Goal: Task Accomplishment & Management: Use online tool/utility

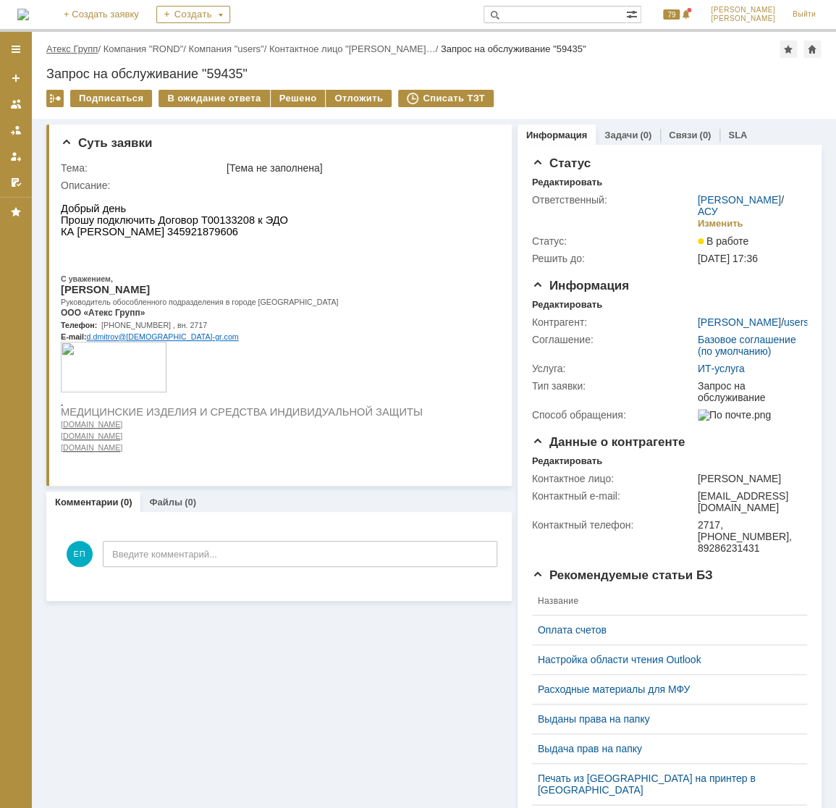
click at [87, 51] on link "Атекс Групп" at bounding box center [71, 48] width 51 height 11
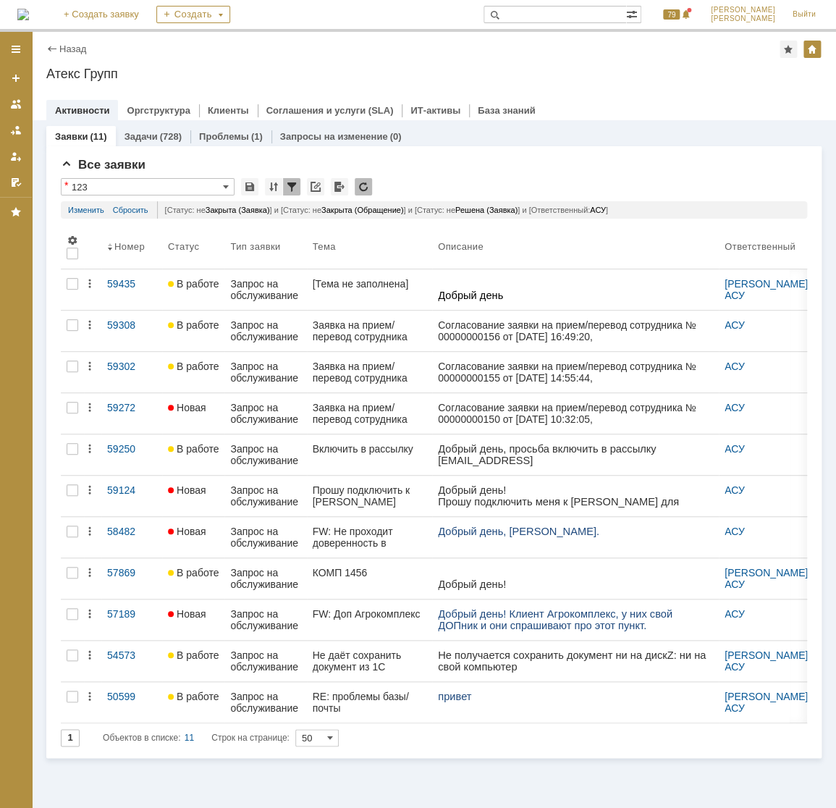
click at [293, 282] on div "Запрос на обслуживание" at bounding box center [265, 289] width 70 height 23
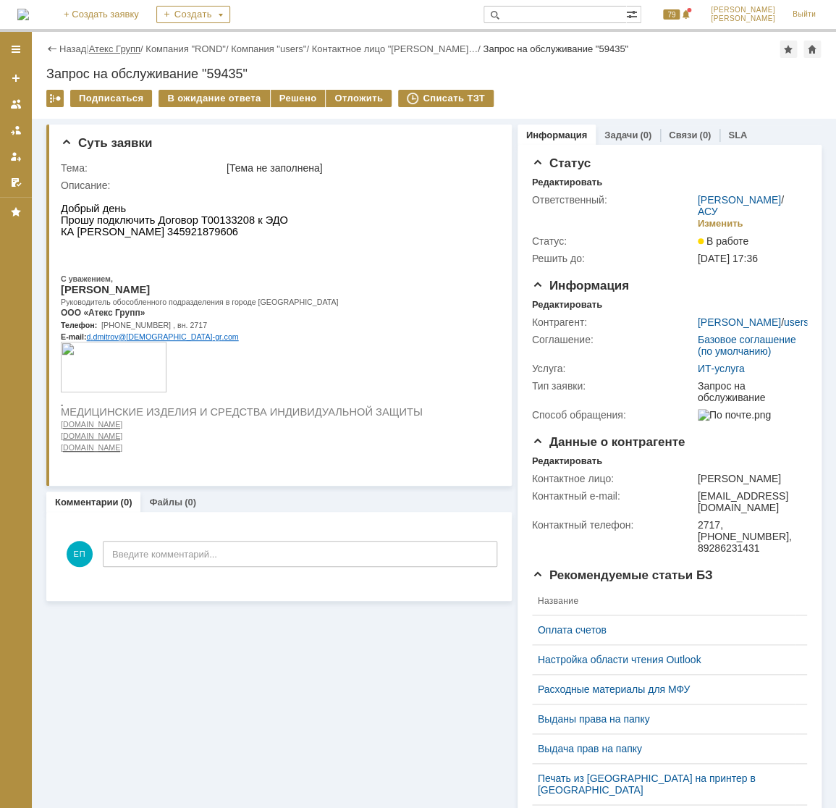
click at [99, 52] on link "Атекс Групп" at bounding box center [114, 48] width 51 height 11
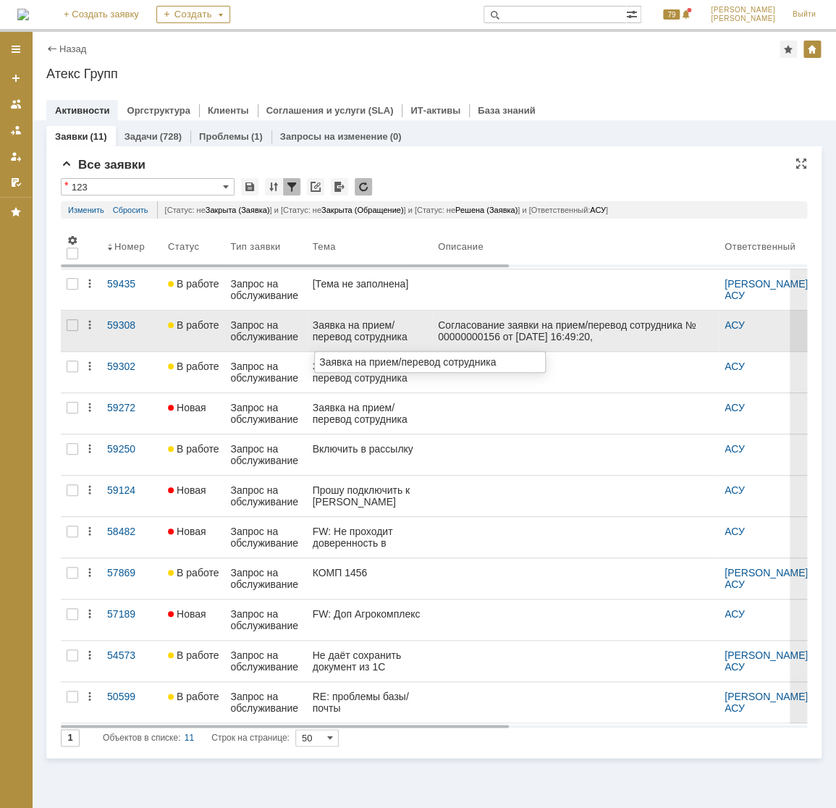
click at [362, 328] on div "Заявка на прием/перевод сотрудника" at bounding box center [370, 330] width 114 height 23
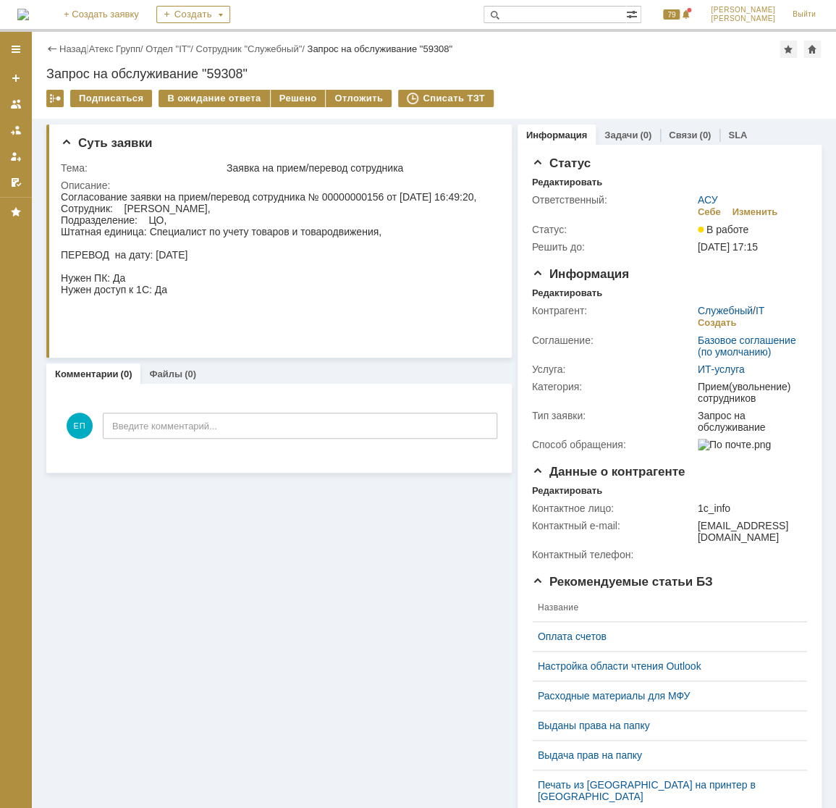
click at [101, 54] on div "Назад | Атекс Групп / Отдел "IT" / Сотрудник "Служебный" / Запрос на обслуживан…" at bounding box center [434, 49] width 776 height 17
click at [104, 50] on link "Атекс Групп" at bounding box center [114, 48] width 51 height 11
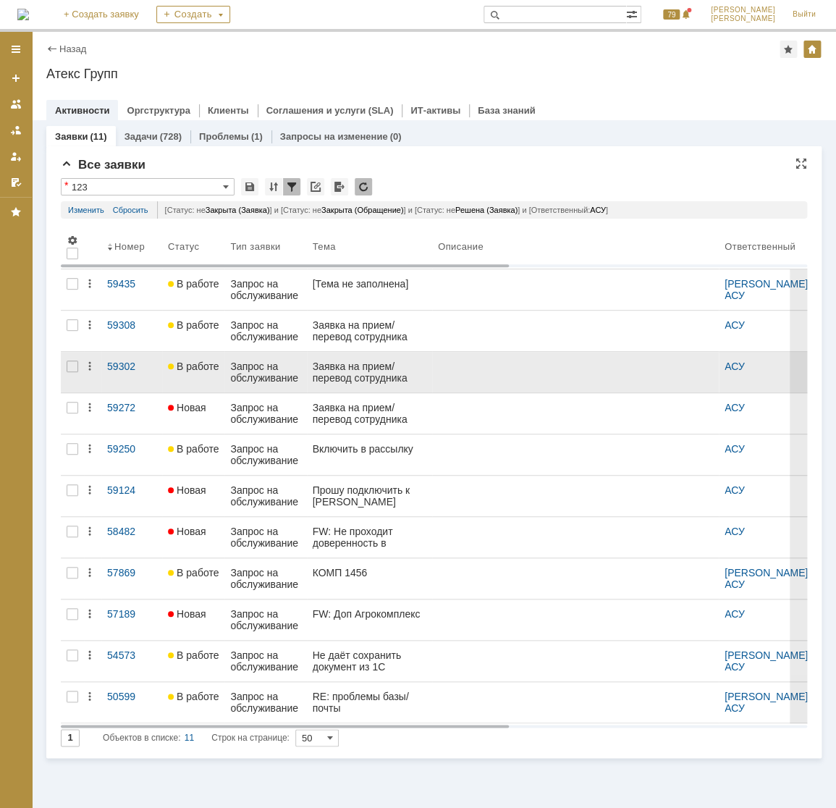
click at [438, 361] on div at bounding box center [575, 367] width 275 height 12
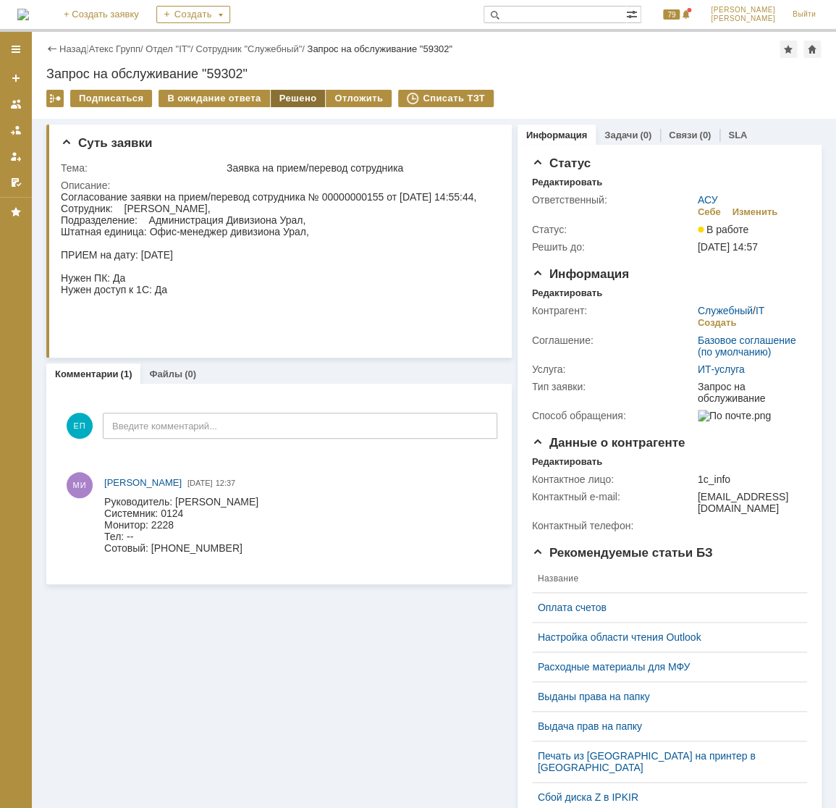
click at [286, 101] on div "Решено" at bounding box center [298, 98] width 55 height 17
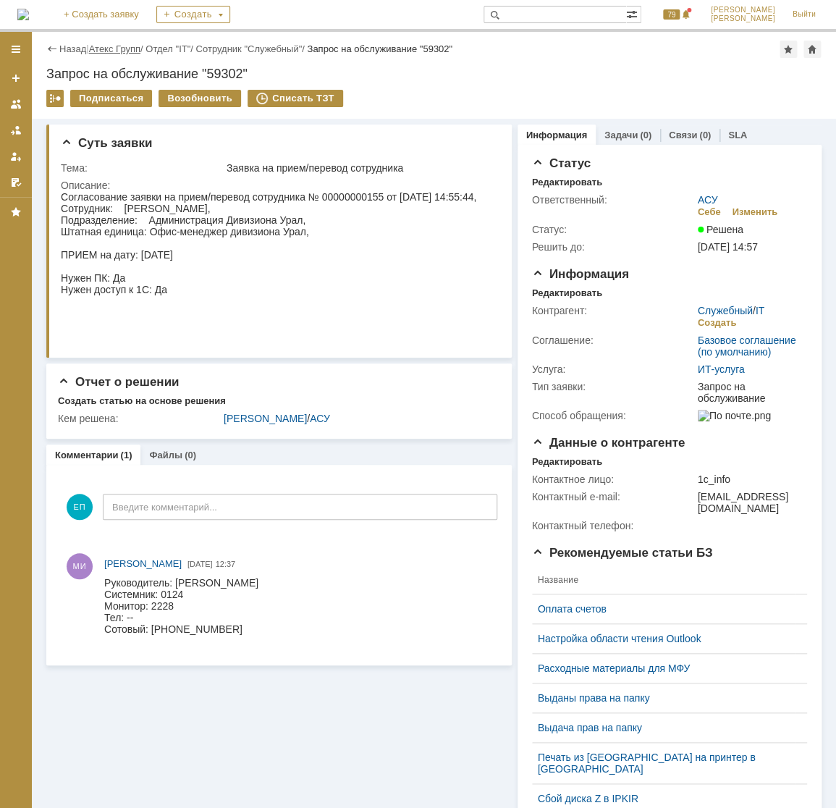
click at [113, 46] on link "Атекс Групп" at bounding box center [114, 48] width 51 height 11
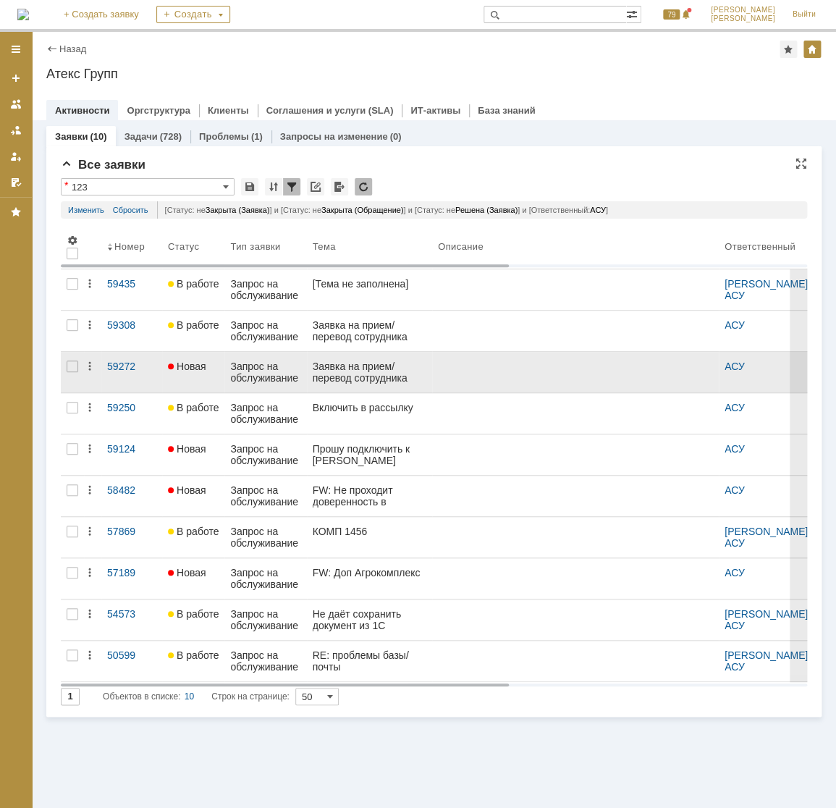
click at [392, 375] on div "Заявка на прием/перевод сотрудника" at bounding box center [370, 372] width 114 height 23
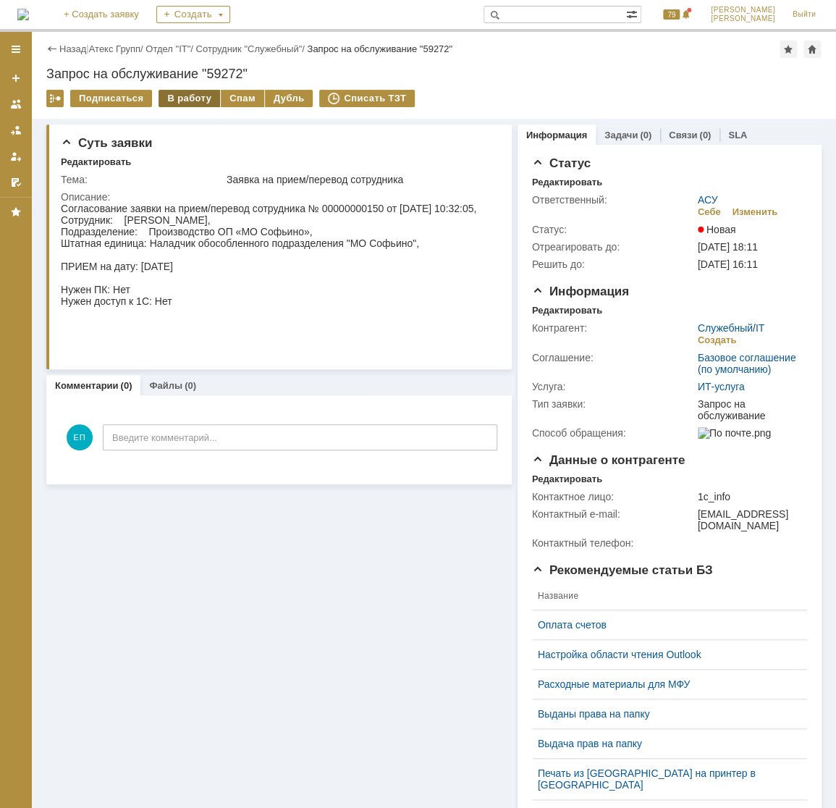
click at [176, 94] on div "В работу" at bounding box center [190, 98] width 62 height 17
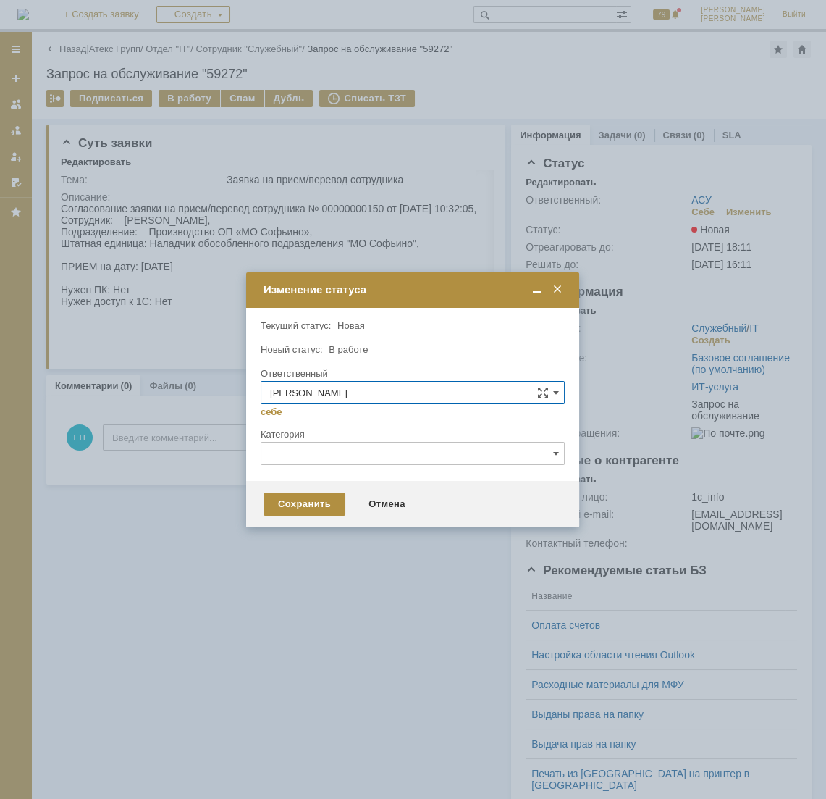
click at [561, 283] on span at bounding box center [557, 289] width 14 height 13
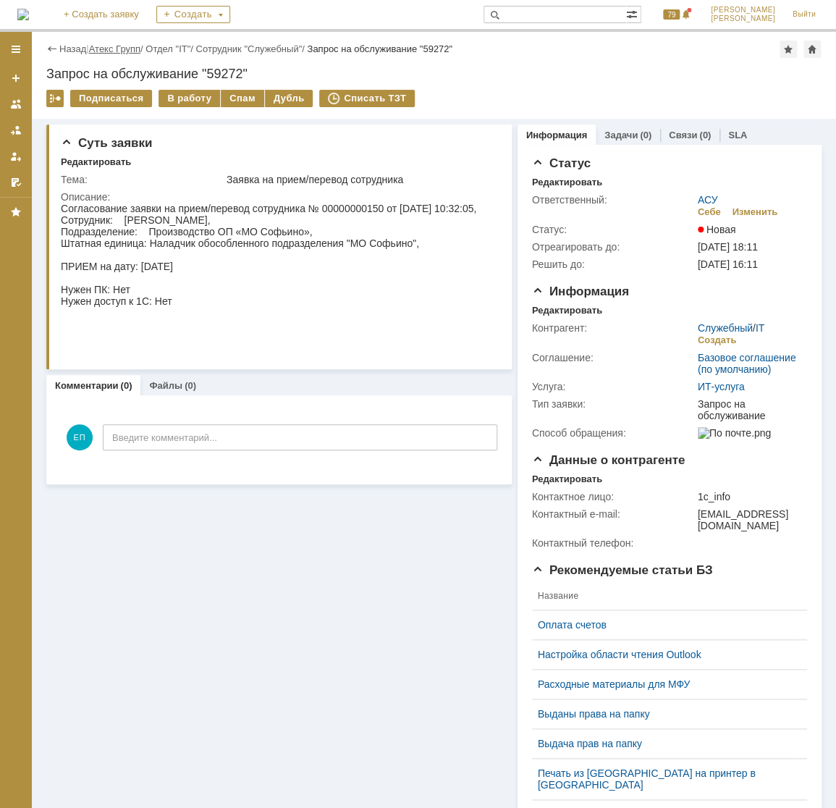
click at [132, 44] on link "Атекс Групп" at bounding box center [114, 48] width 51 height 11
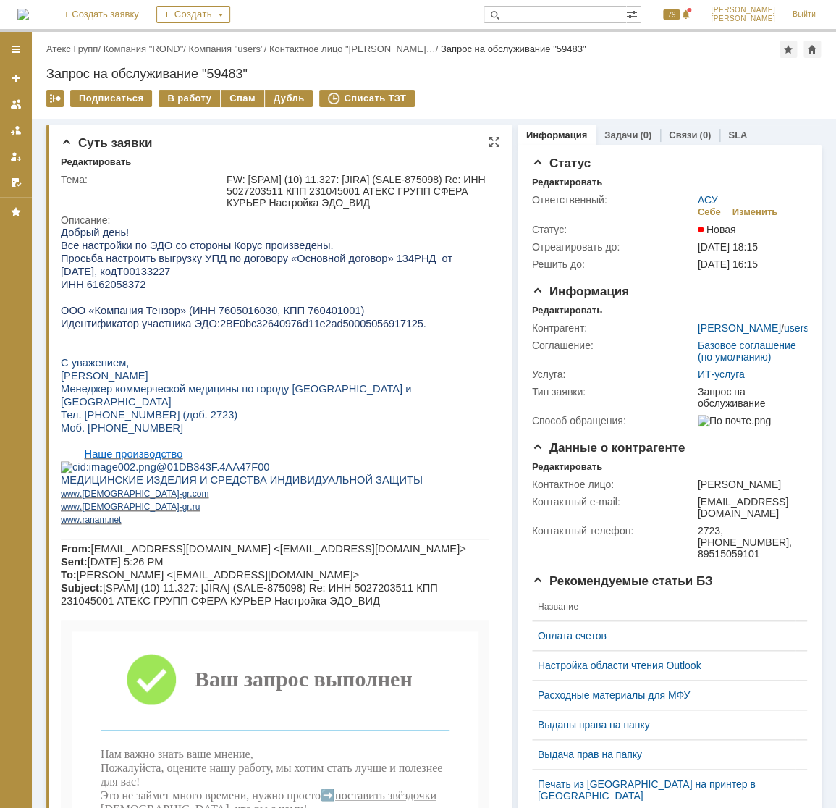
click at [439, 317] on p "ООО «Компания Тензор» (ИНН 7605016030, КПП 760401001)" at bounding box center [275, 310] width 429 height 13
click at [116, 285] on span "ИНН 6162058372" at bounding box center [103, 285] width 85 height 12
copy span "6162058372"
click at [197, 101] on div "В работу" at bounding box center [190, 98] width 62 height 17
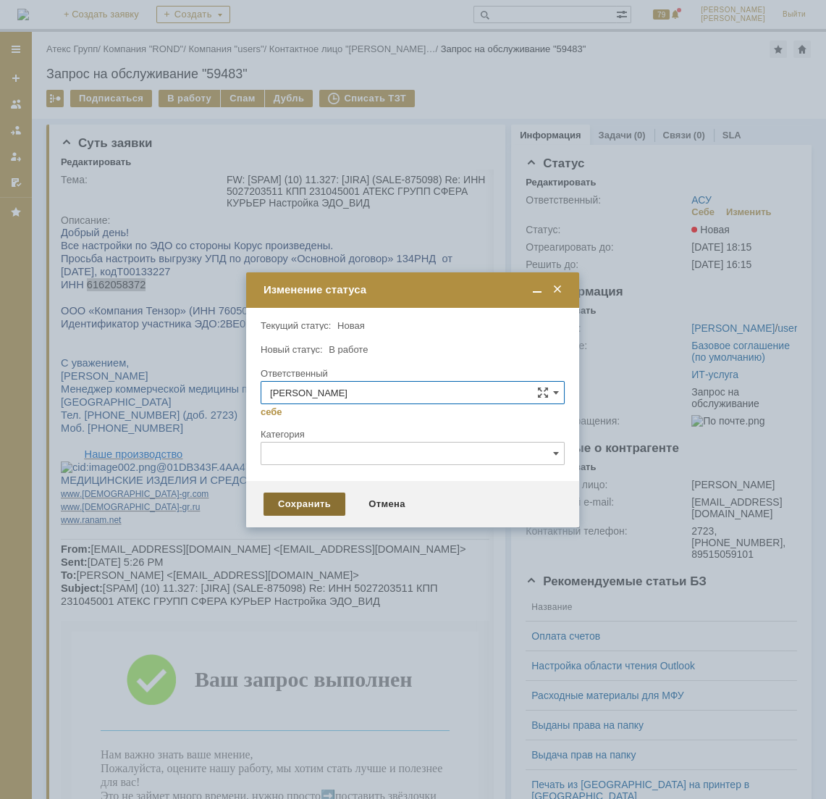
click at [316, 503] on div "Сохранить" at bounding box center [305, 503] width 82 height 23
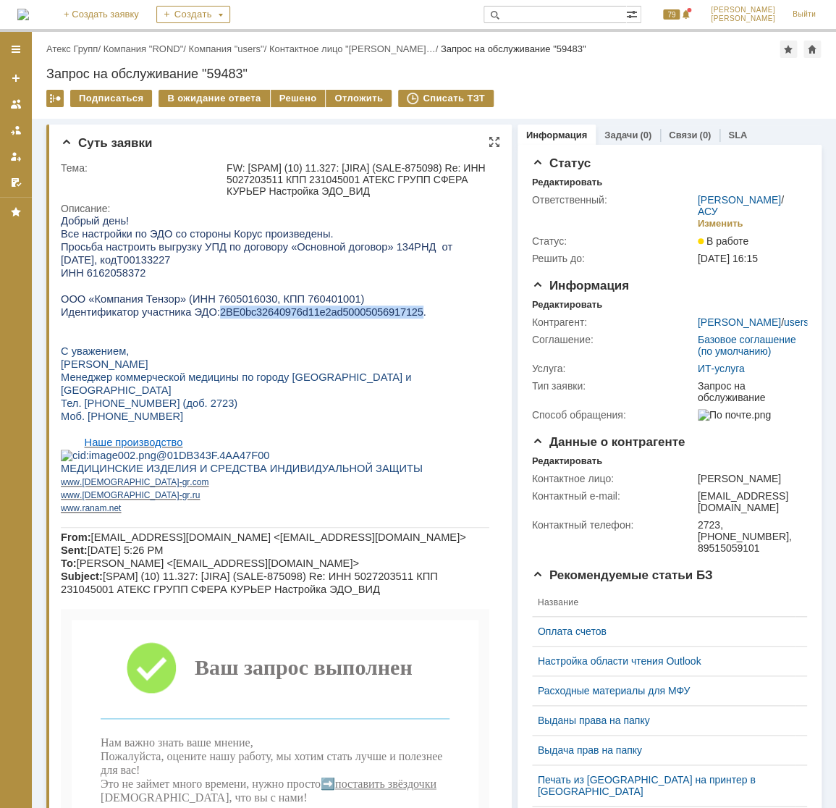
drag, startPoint x: 206, startPoint y: 319, endPoint x: 387, endPoint y: 318, distance: 181.1
click at [387, 318] on span "2BE0bc32640976d11e2ad50005056917125" at bounding box center [321, 312] width 203 height 12
copy span "2BE0bc32640976d11e2ad50005056917125"
click at [122, 274] on span "ИНН 6162058372" at bounding box center [103, 273] width 85 height 12
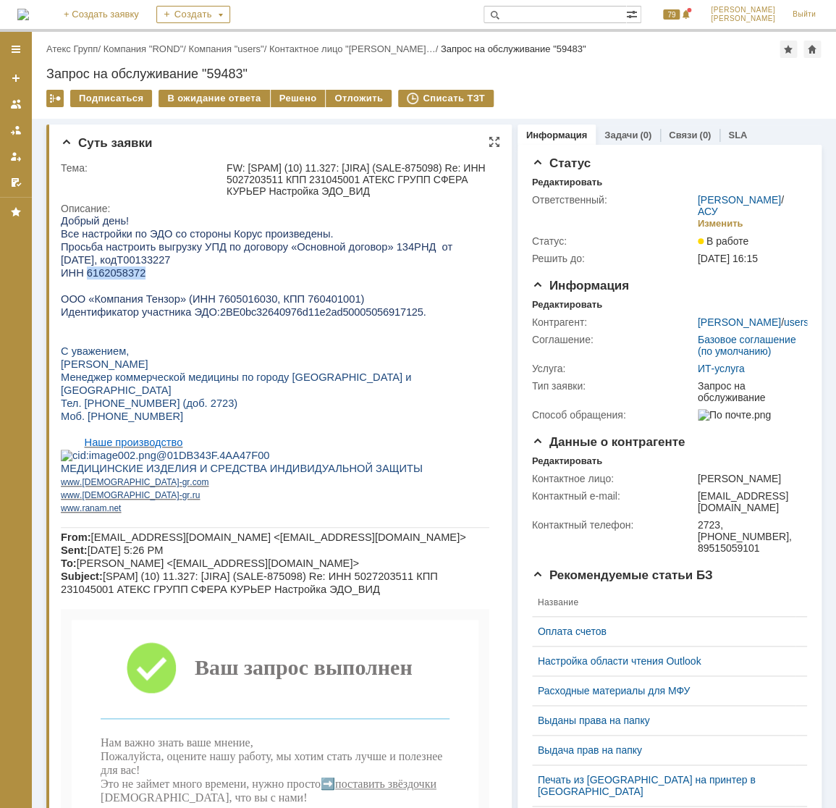
copy span "6162058372"
click at [177, 272] on p "ИНН 6162058372" at bounding box center [275, 273] width 429 height 13
click at [285, 96] on div "Решено" at bounding box center [298, 98] width 55 height 17
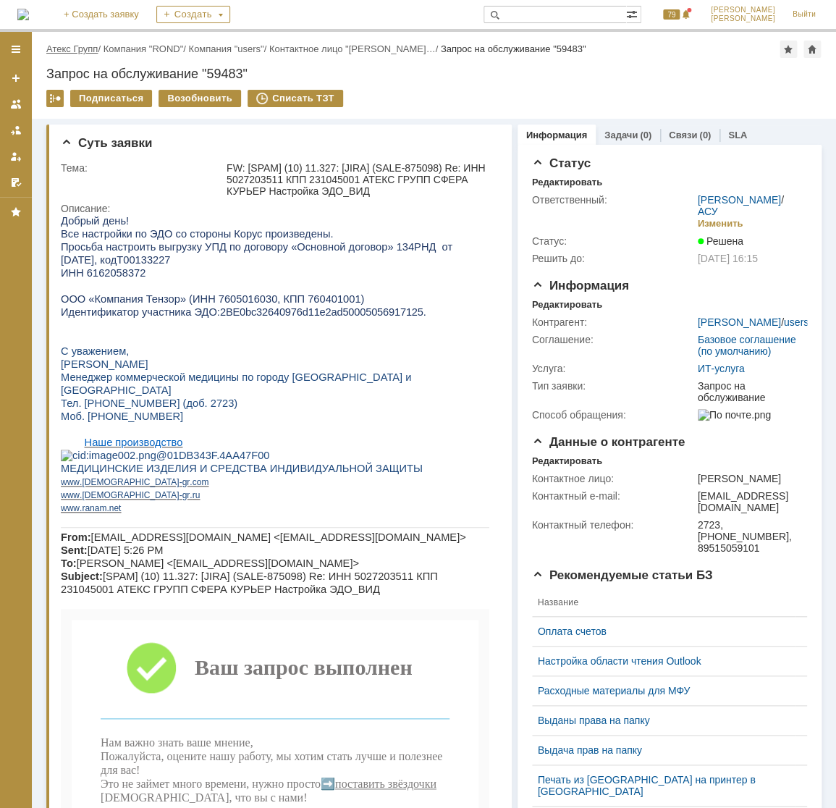
click at [75, 46] on link "Атекс Групп" at bounding box center [71, 48] width 51 height 11
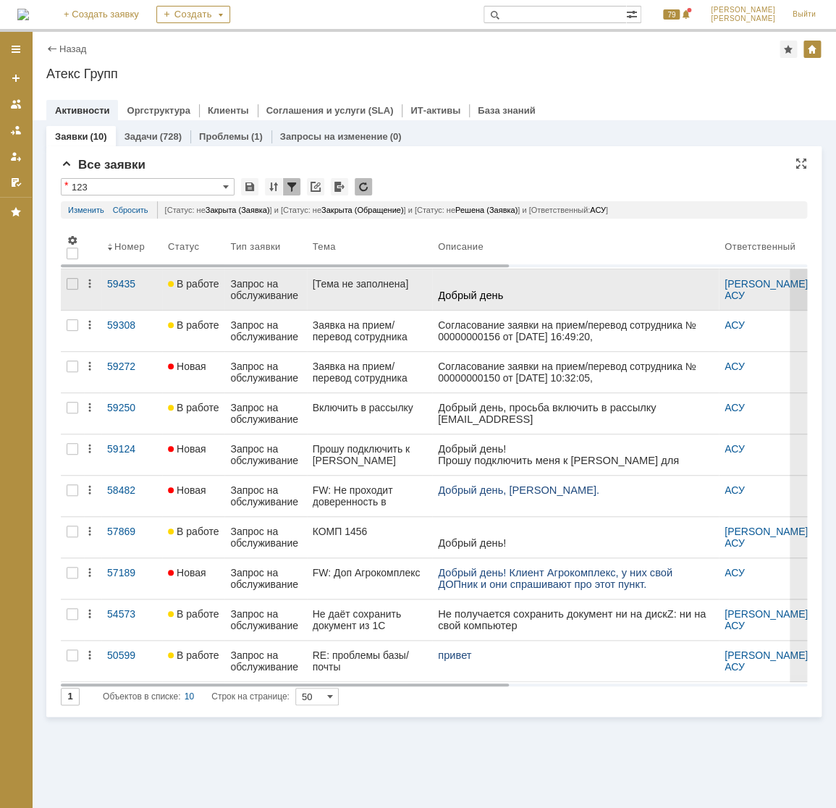
click at [235, 286] on div "Запрос на обслуживание" at bounding box center [265, 289] width 70 height 23
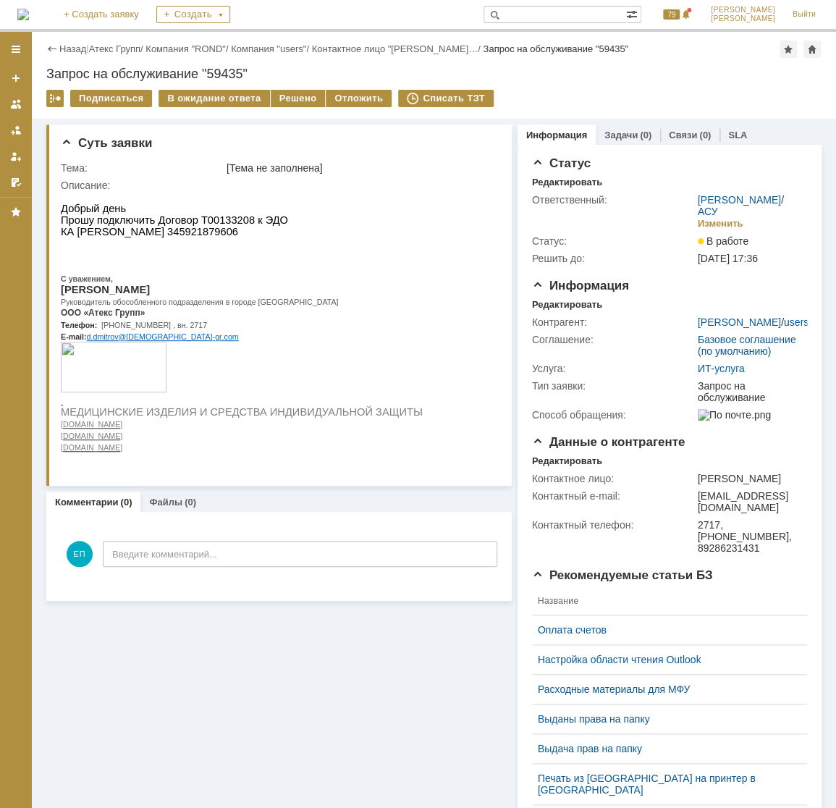
click at [238, 238] on span "КА [PERSON_NAME] 345921879606" at bounding box center [149, 232] width 177 height 12
copy span "345921879606"
drag, startPoint x: 231, startPoint y: 220, endPoint x: 203, endPoint y: 220, distance: 27.5
click at [203, 220] on span "Прошу подключить Договор Т00133208 к ЭДО" at bounding box center [174, 220] width 227 height 12
